Goal: Task Accomplishment & Management: Use online tool/utility

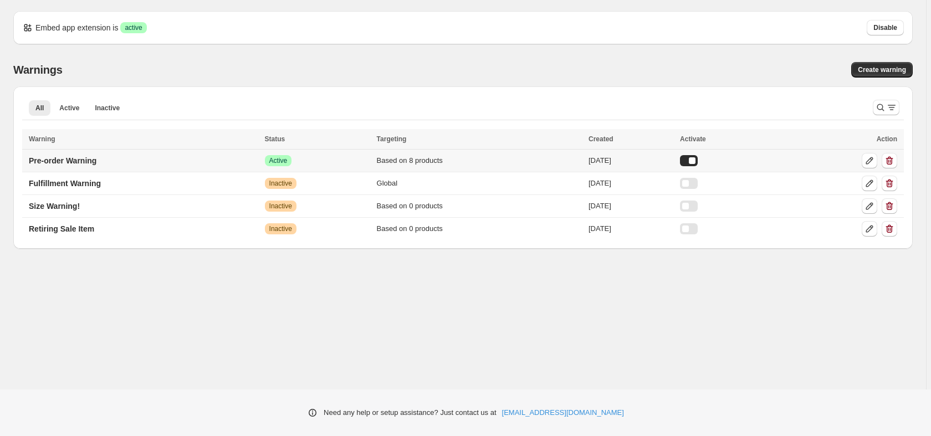
click at [161, 164] on td "Pre-order Warning" at bounding box center [141, 161] width 239 height 23
click at [88, 162] on p "Pre-order Warning" at bounding box center [63, 160] width 68 height 11
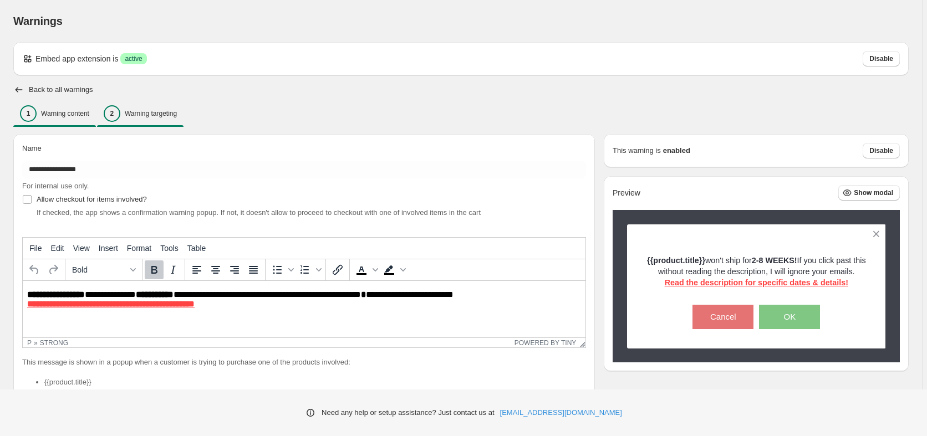
click at [131, 106] on div "2 Warning targeting" at bounding box center [140, 113] width 73 height 17
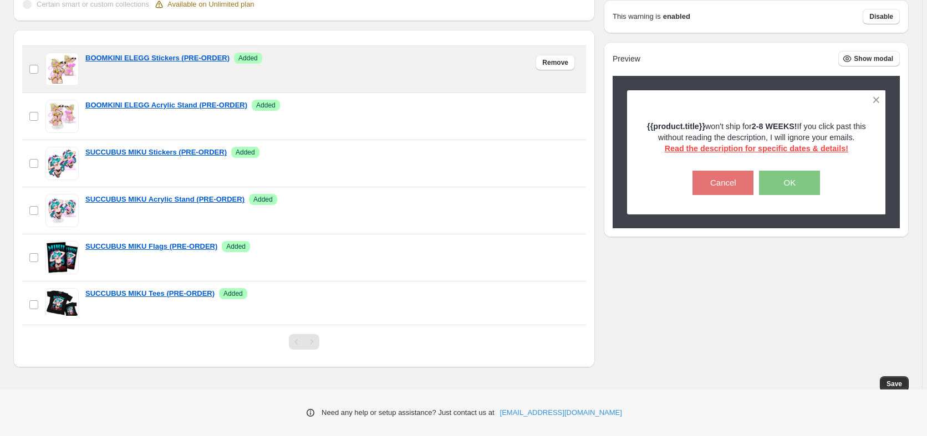
scroll to position [151, 0]
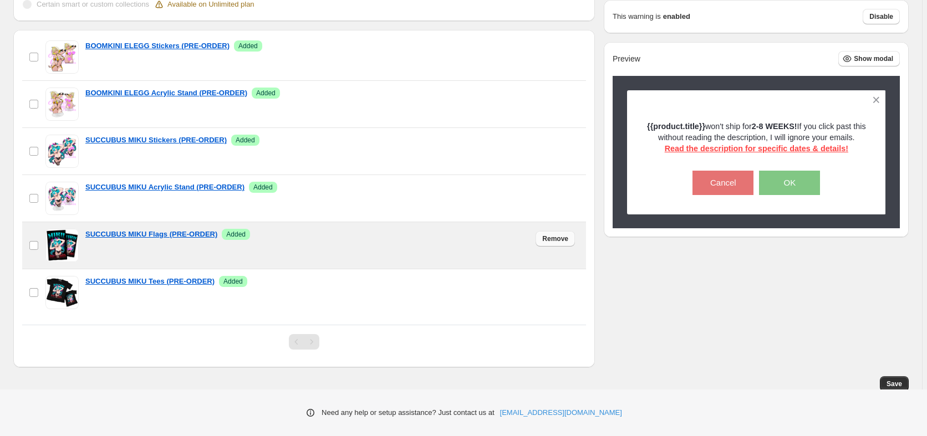
click at [561, 242] on span "Remove" at bounding box center [555, 238] width 26 height 9
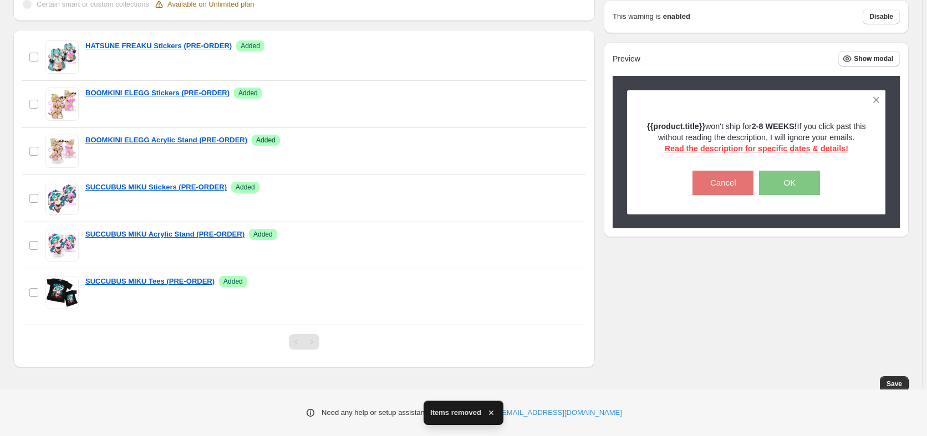
scroll to position [104, 0]
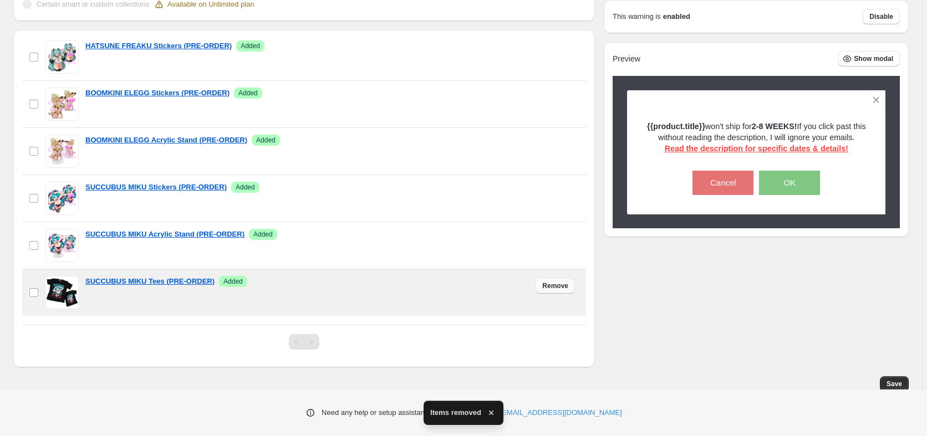
click at [542, 286] on span "Remove" at bounding box center [555, 286] width 26 height 9
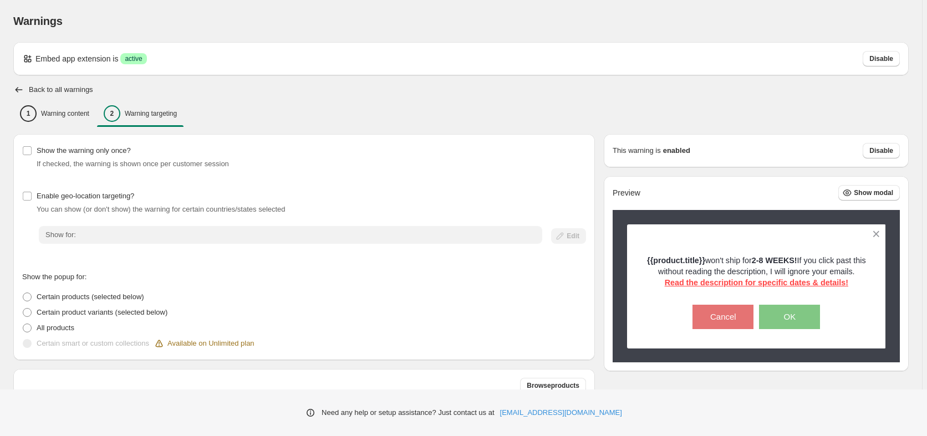
scroll to position [343, 0]
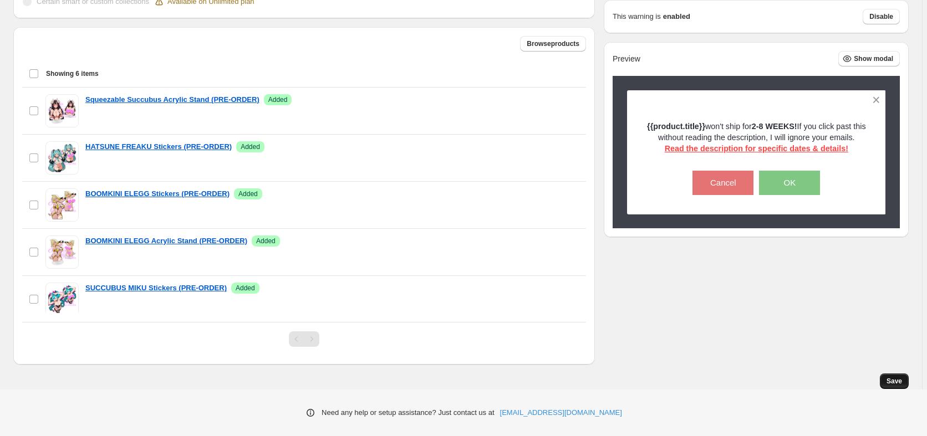
click at [893, 378] on span "Save" at bounding box center [894, 381] width 16 height 9
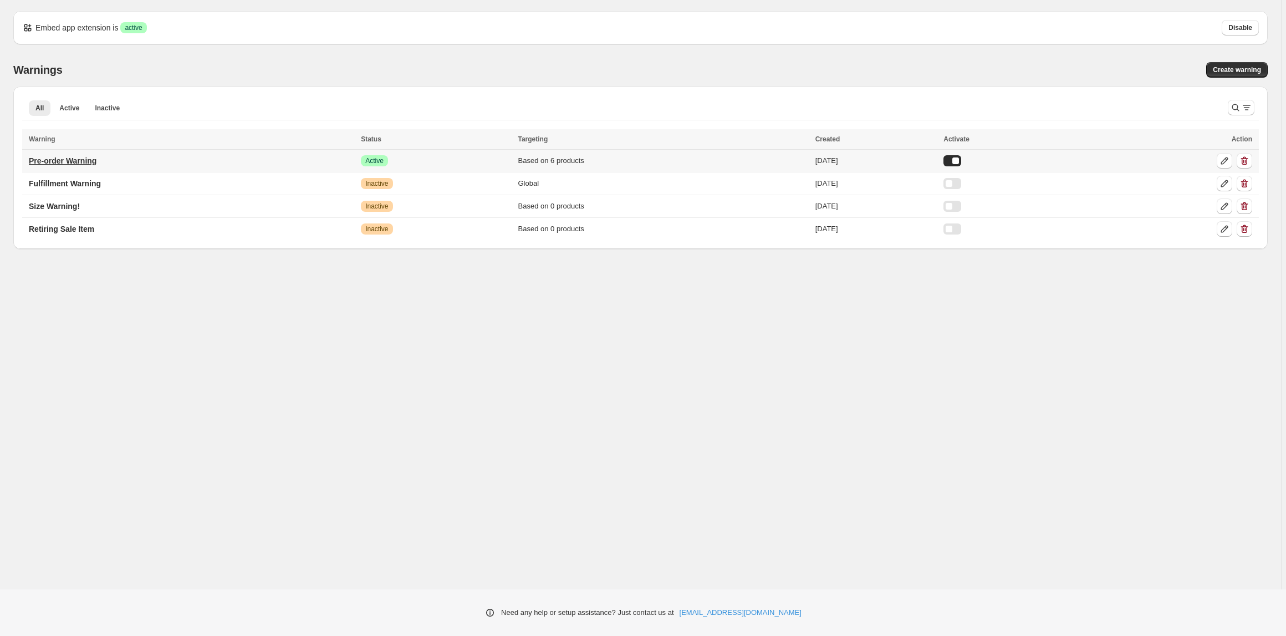
click at [87, 162] on p "Pre-order Warning" at bounding box center [63, 160] width 68 height 11
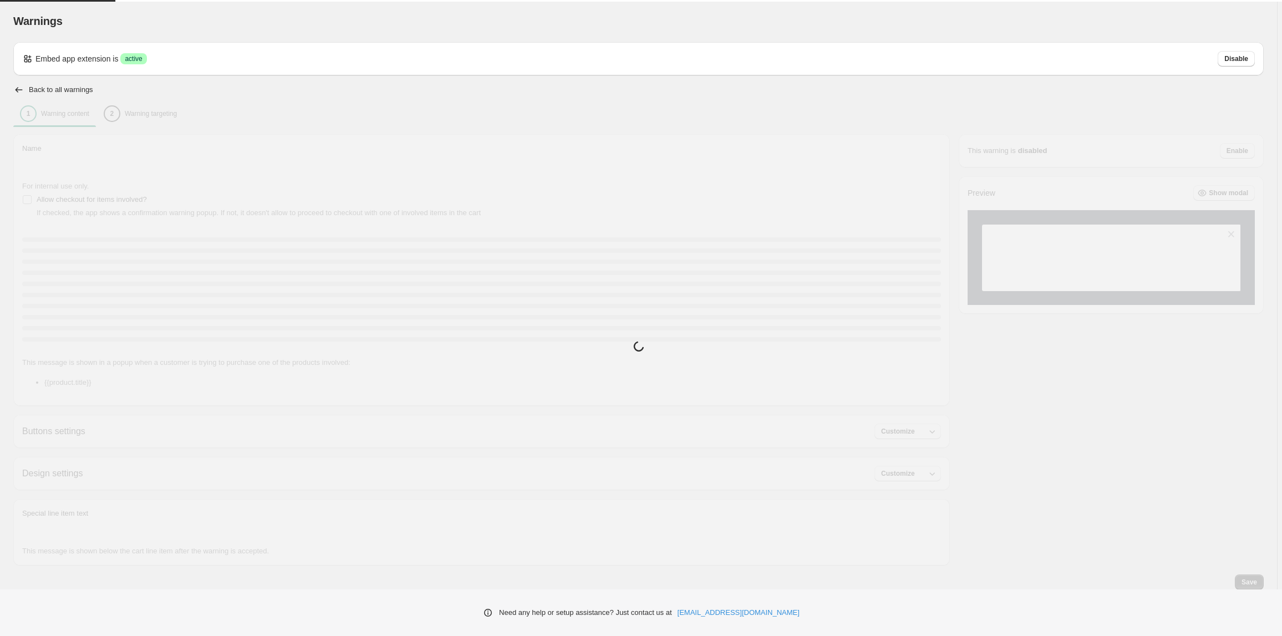
type input "**********"
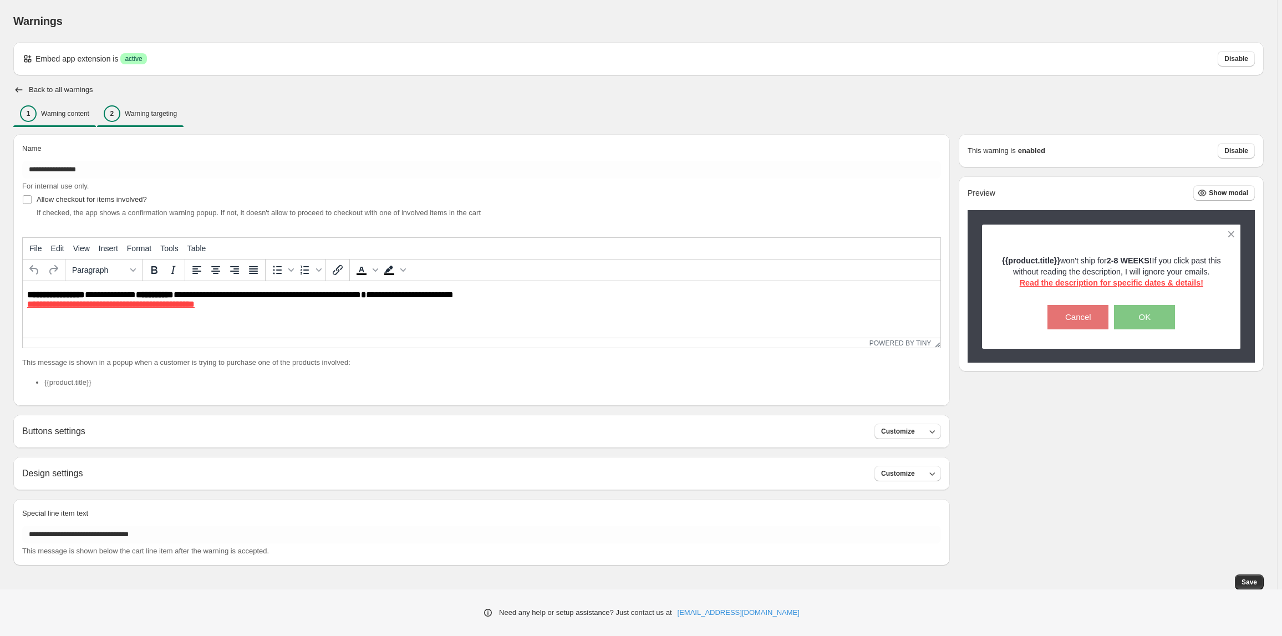
click at [133, 116] on p "Warning targeting" at bounding box center [151, 113] width 52 height 9
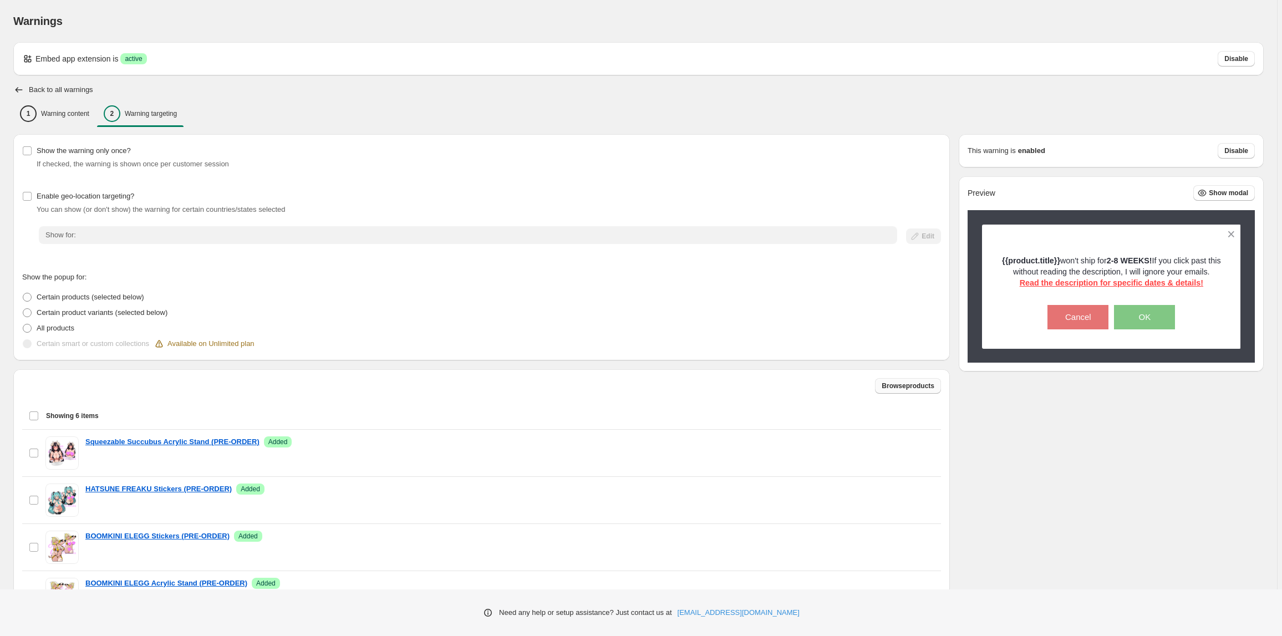
click at [884, 384] on span "Browse products" at bounding box center [907, 385] width 53 height 9
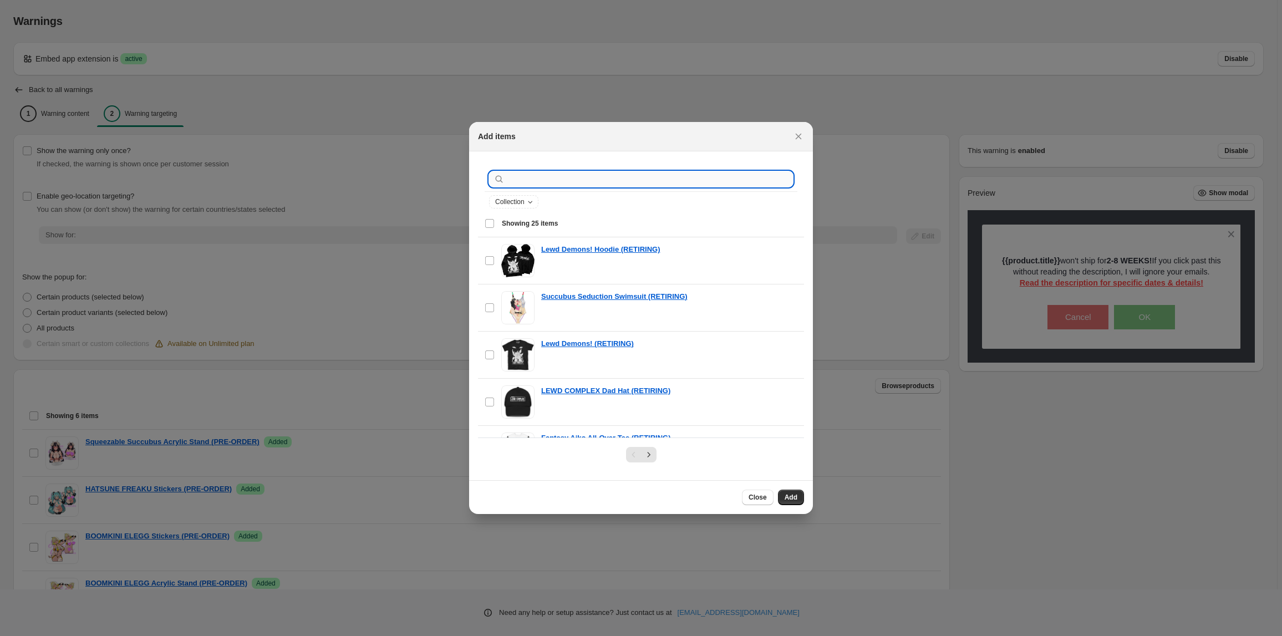
click at [557, 175] on input ":r1c:" at bounding box center [650, 179] width 286 height 16
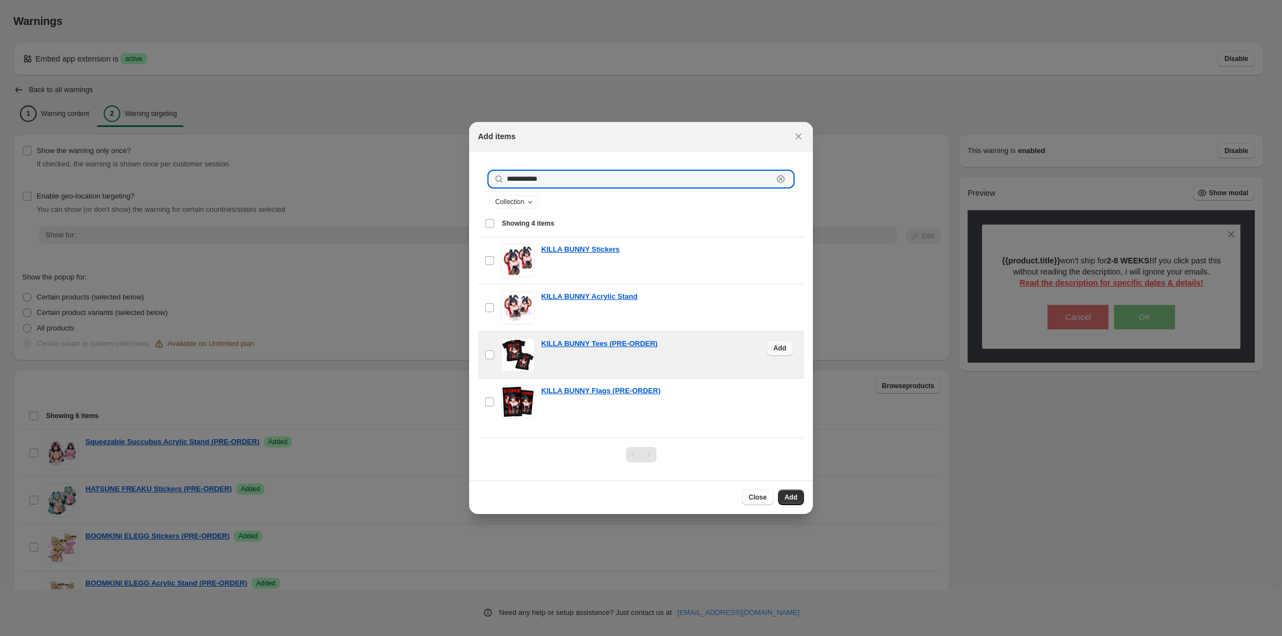
type input "**********"
click at [773, 349] on span "Add" at bounding box center [779, 348] width 13 height 9
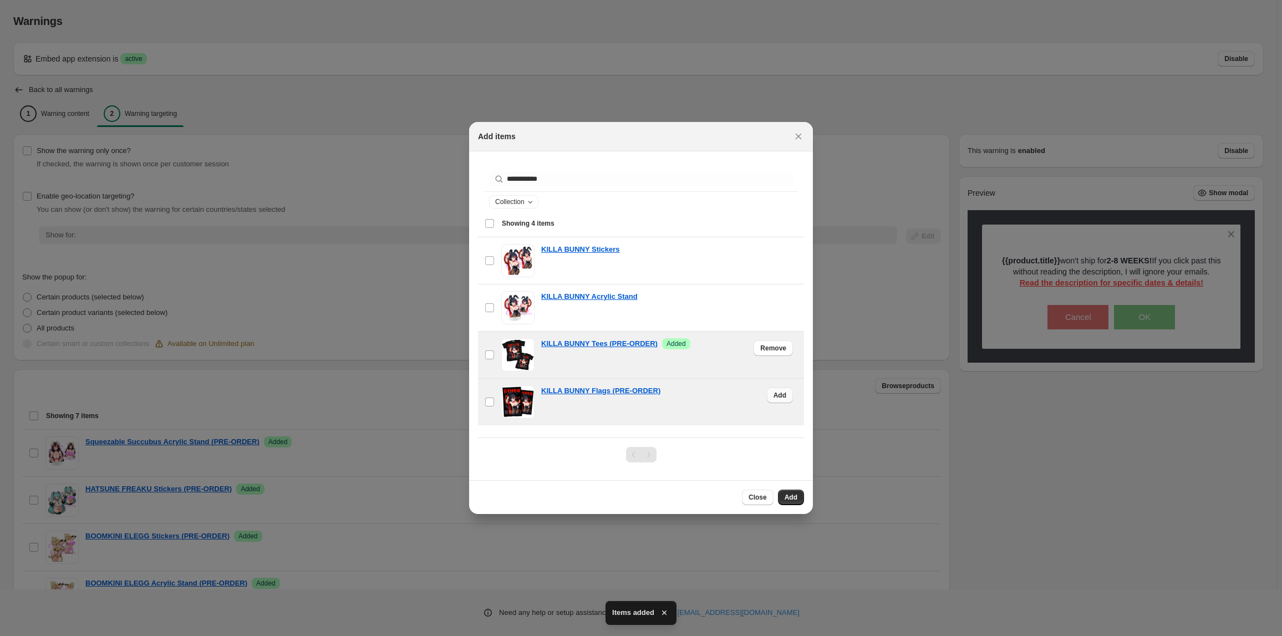
click at [773, 399] on span "Add" at bounding box center [779, 395] width 13 height 9
click at [795, 502] on button "Add" at bounding box center [791, 497] width 26 height 16
click at [769, 493] on button "Close" at bounding box center [758, 497] width 32 height 16
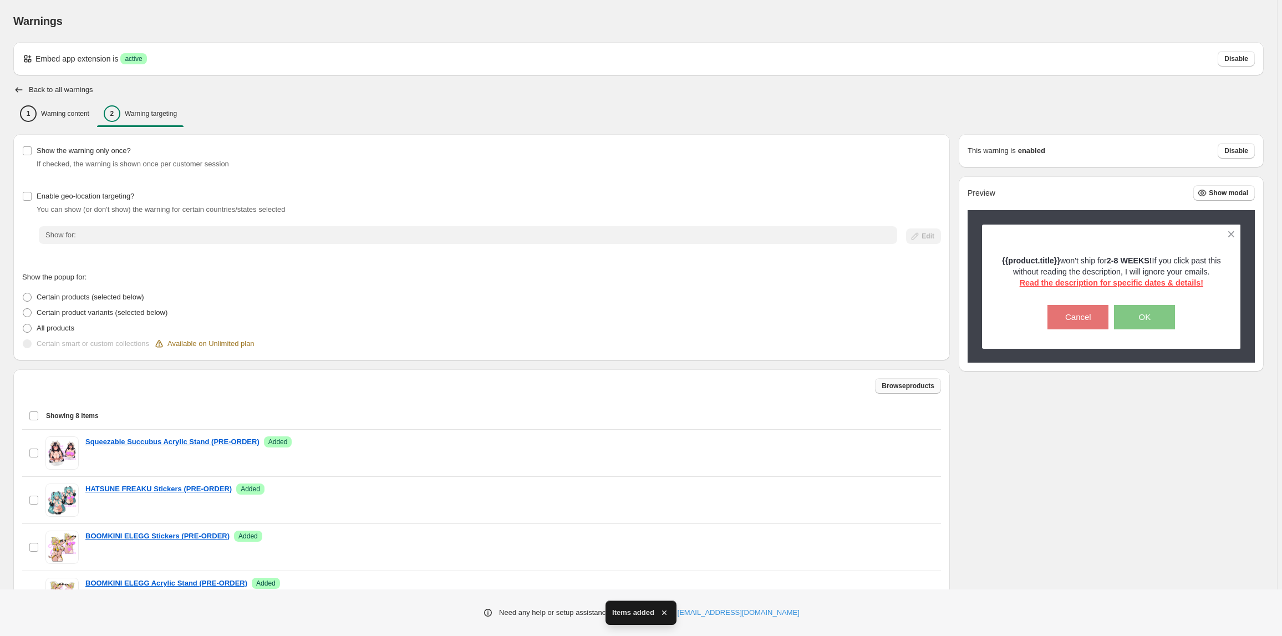
click at [883, 382] on span "Browse products" at bounding box center [907, 385] width 53 height 9
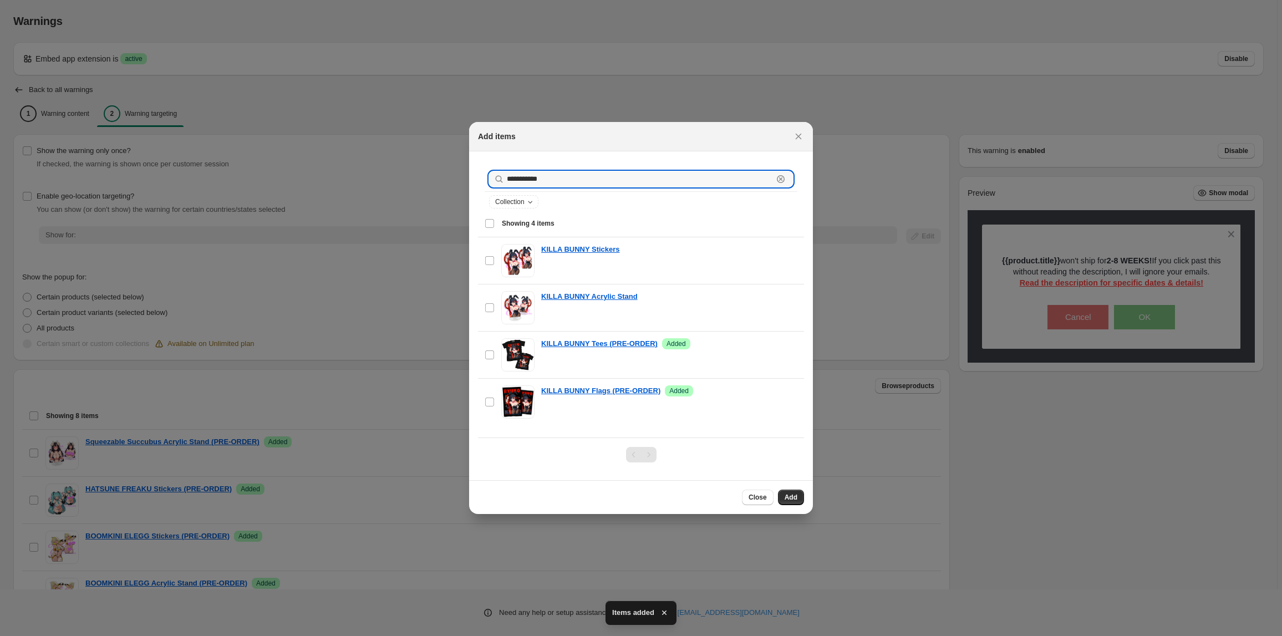
drag, startPoint x: 551, startPoint y: 172, endPoint x: 391, endPoint y: 140, distance: 163.4
click at [507, 171] on input "**********" at bounding box center [640, 179] width 266 height 16
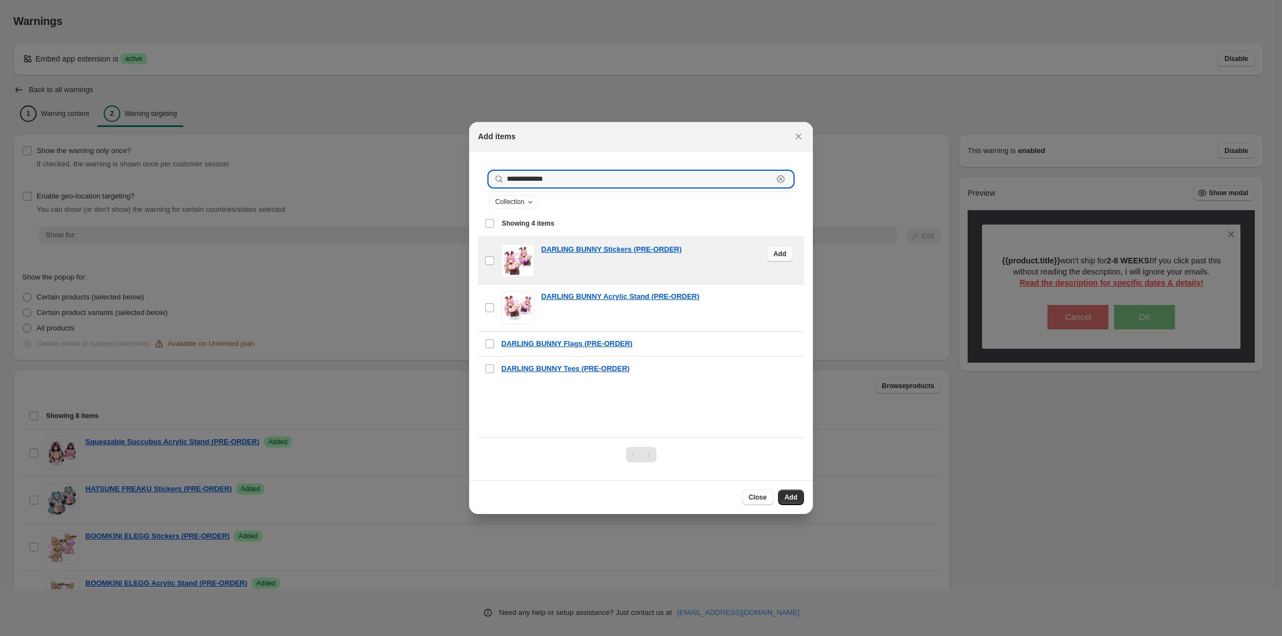
type input "**********"
click at [773, 256] on span "Add" at bounding box center [779, 253] width 13 height 9
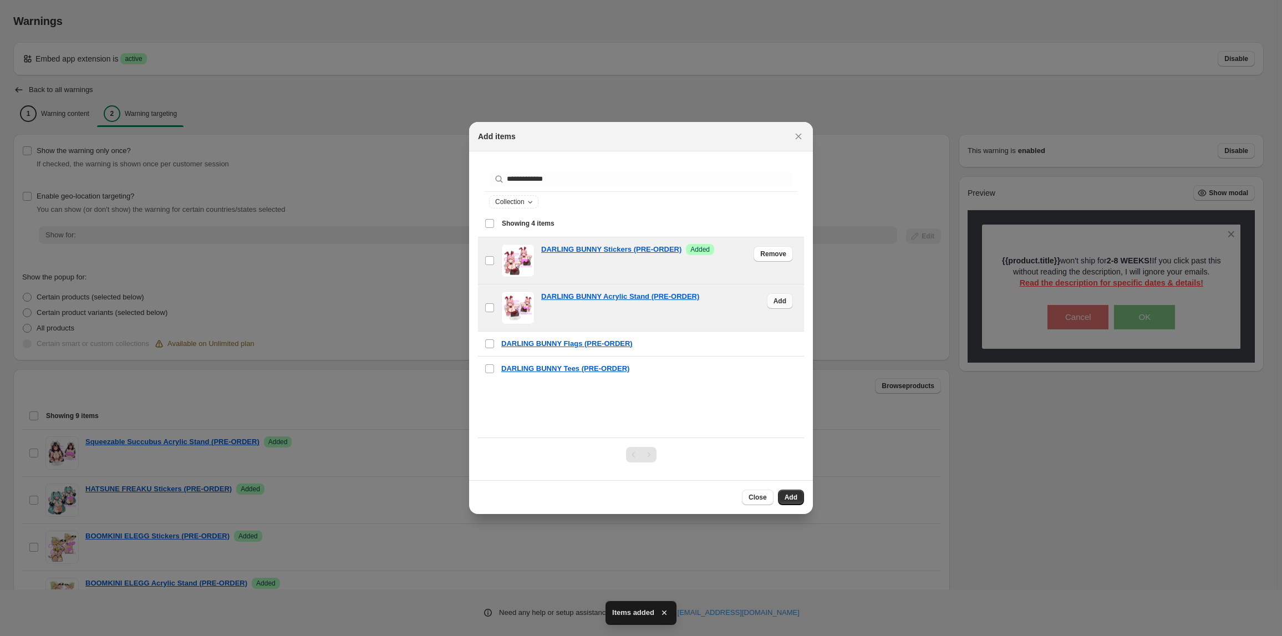
click at [775, 304] on span "Add" at bounding box center [779, 301] width 13 height 9
click at [773, 348] on span "Add" at bounding box center [779, 348] width 13 height 9
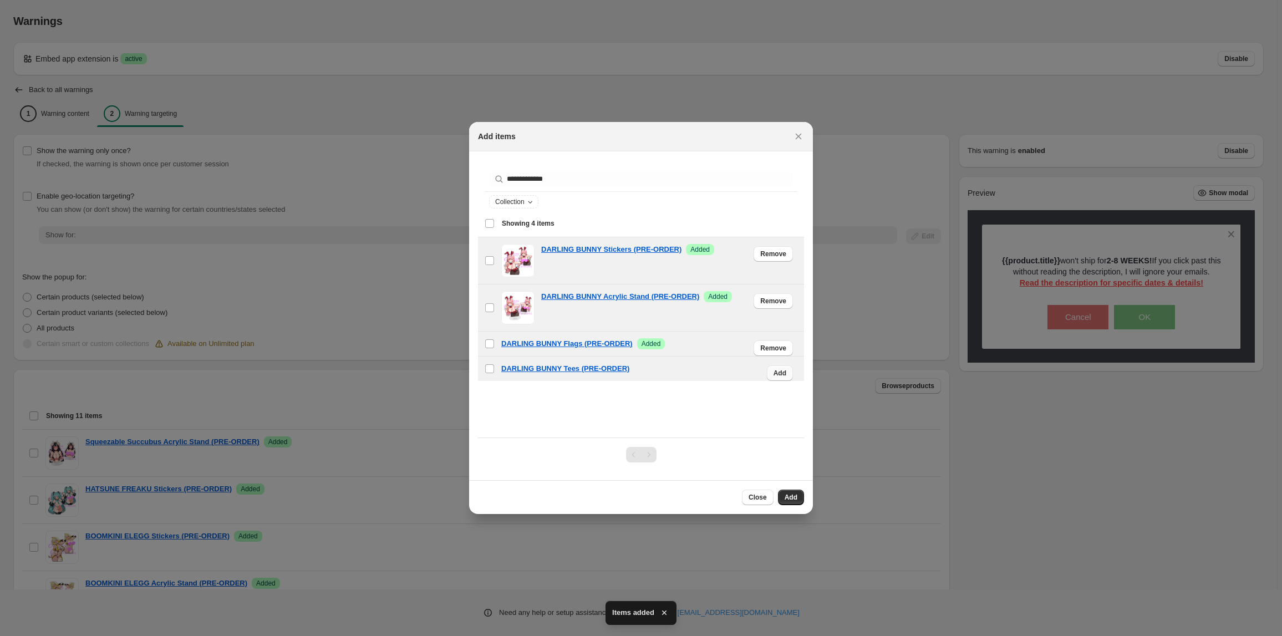
click at [768, 378] on button "Add" at bounding box center [780, 373] width 26 height 16
click at [790, 498] on span "Add" at bounding box center [790, 497] width 13 height 9
click at [753, 500] on span "Close" at bounding box center [757, 497] width 18 height 9
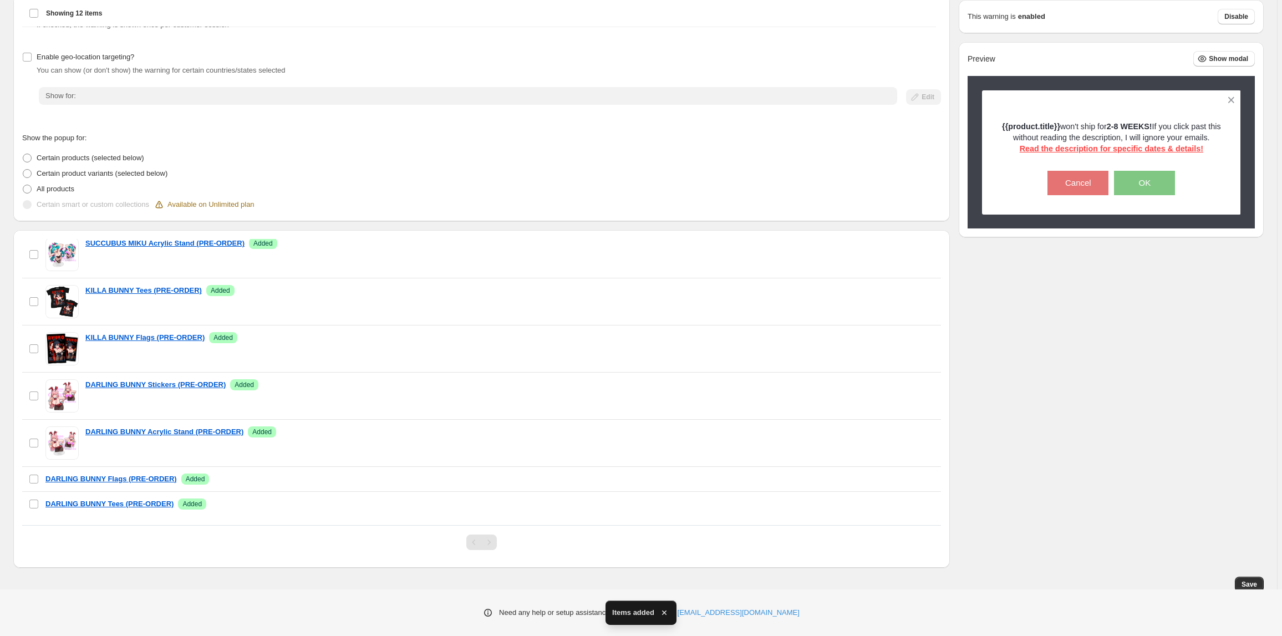
scroll to position [143, 0]
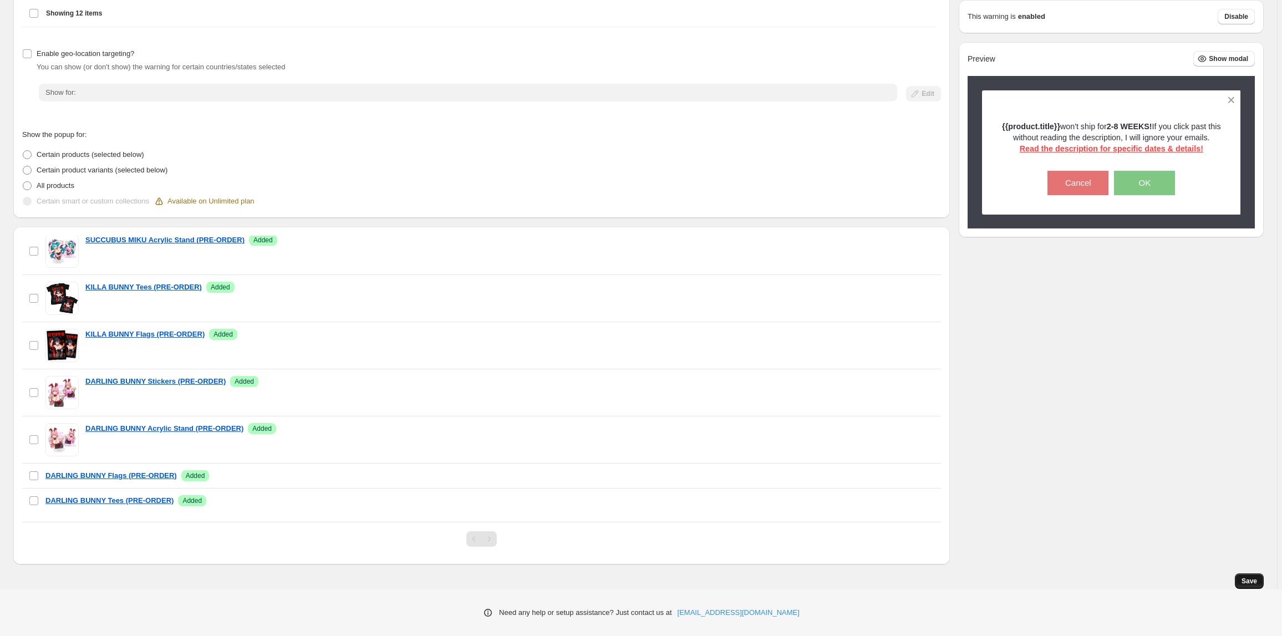
click at [1263, 575] on button "Save" at bounding box center [1249, 581] width 29 height 16
click at [1256, 576] on button "Save" at bounding box center [1249, 581] width 29 height 16
